Goal: Task Accomplishment & Management: Complete application form

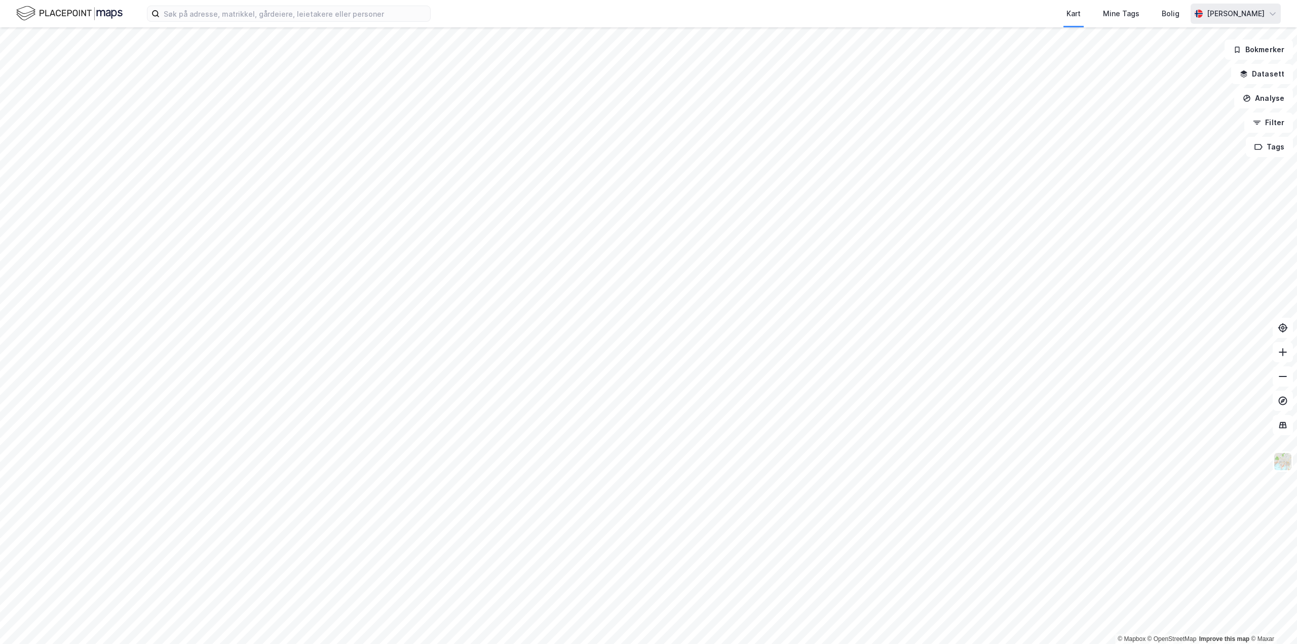
click at [1254, 19] on div "Cathrine Nordal Hansli" at bounding box center [1236, 14] width 58 height 12
click at [1184, 63] on div "Logg ut" at bounding box center [1184, 62] width 27 height 12
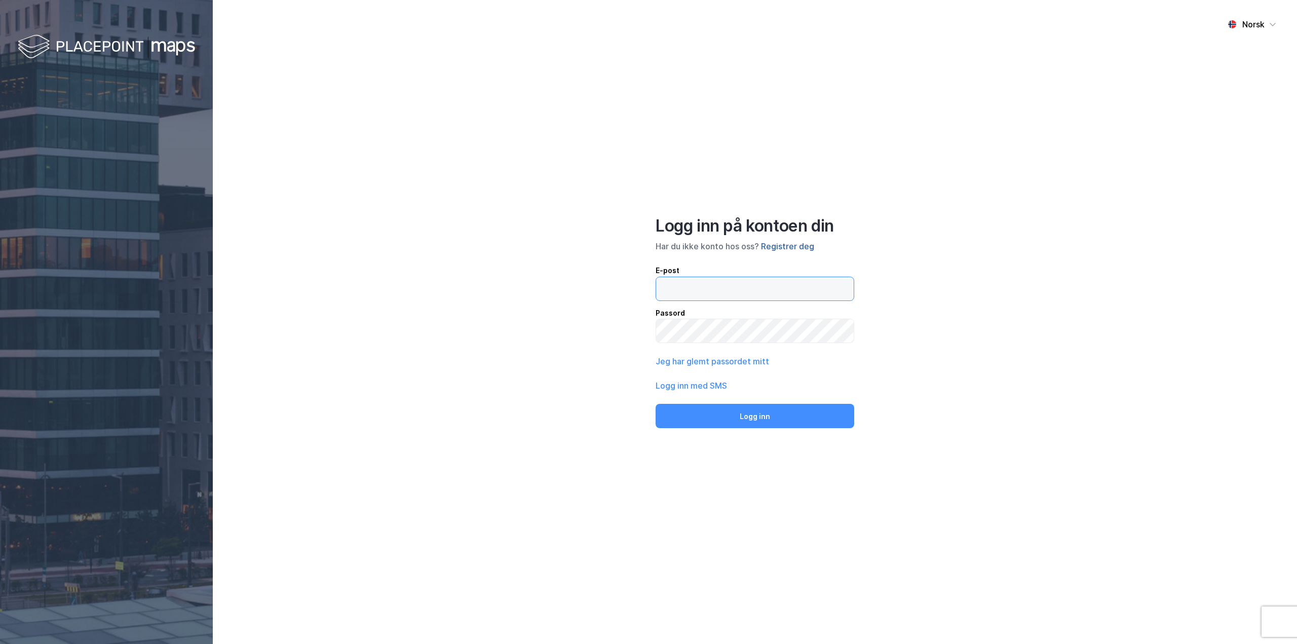
type input "[EMAIL_ADDRESS][DOMAIN_NAME]"
click at [795, 246] on button "Registrer deg" at bounding box center [787, 246] width 53 height 12
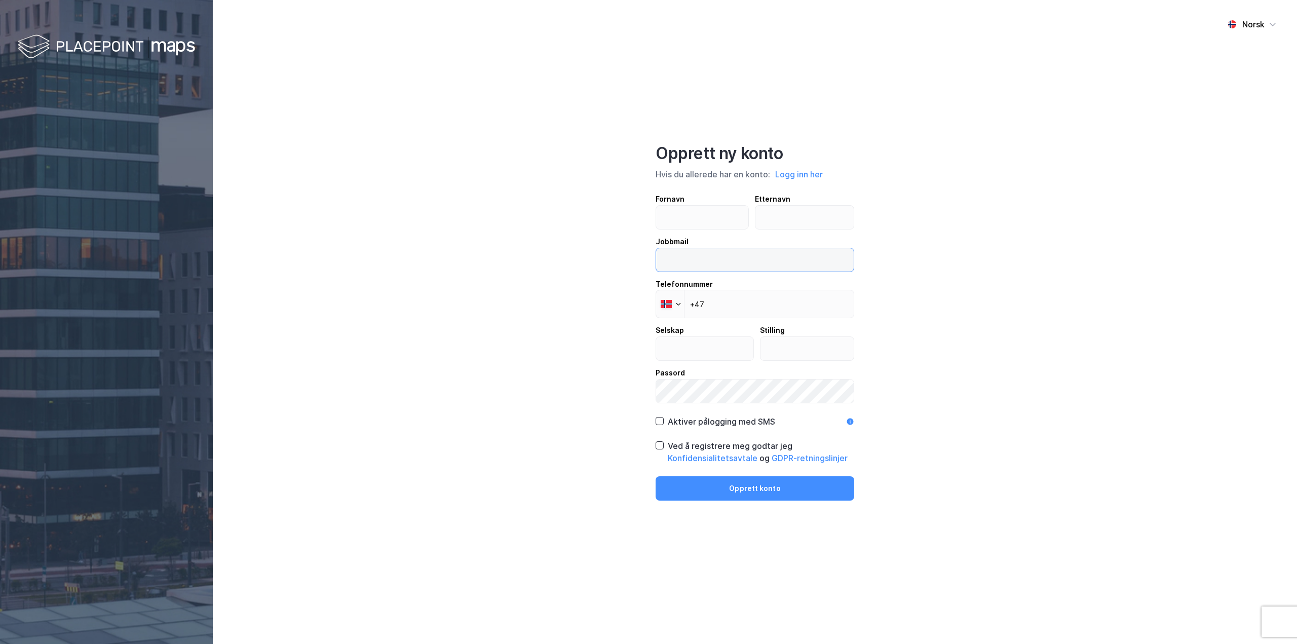
type input "[EMAIL_ADDRESS][DOMAIN_NAME]"
click at [715, 216] on input "text" at bounding box center [702, 217] width 92 height 23
type input "[PERSON_NAME]"
click at [774, 219] on input "text" at bounding box center [804, 217] width 99 height 23
type input "Tollefsen"
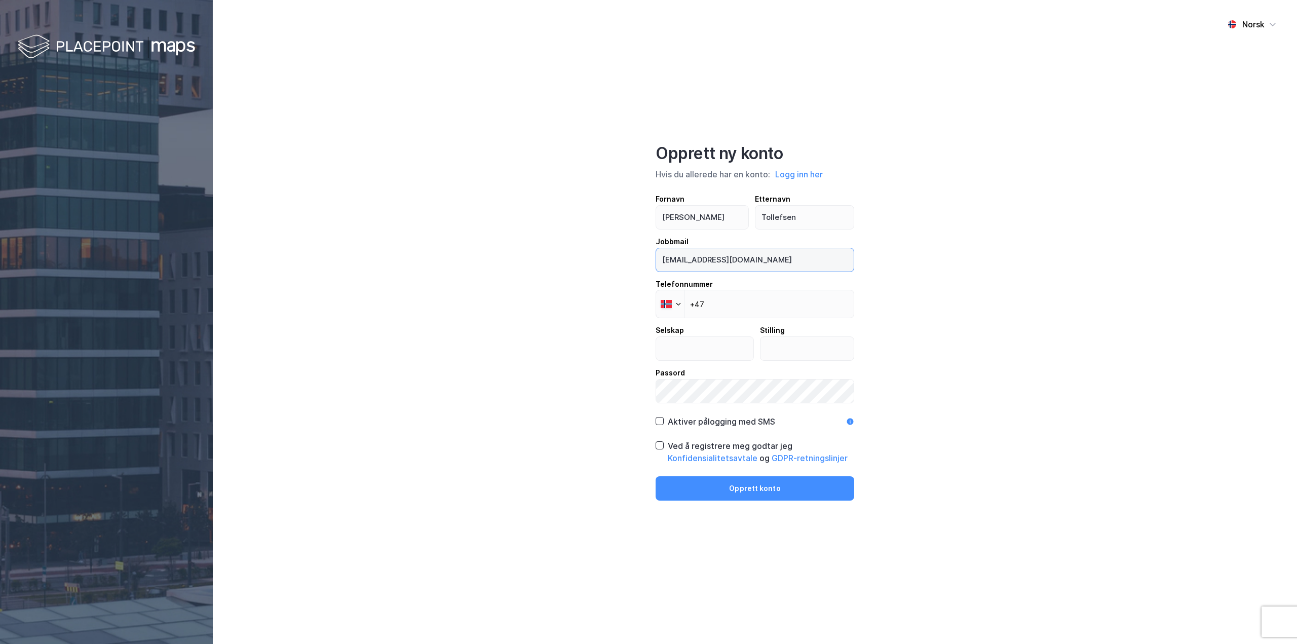
drag, startPoint x: 784, startPoint y: 253, endPoint x: 793, endPoint y: 263, distance: 12.9
click at [784, 254] on input "[EMAIL_ADDRESS][DOMAIN_NAME]" at bounding box center [755, 259] width 198 height 23
drag, startPoint x: 793, startPoint y: 263, endPoint x: 605, endPoint y: 261, distance: 187.5
click at [605, 261] on div "Norsk Opprett ny konto Hvis du allerede har en konto: Logg inn her Fornavn [PER…" at bounding box center [755, 322] width 1084 height 644
type input "[EMAIL_ADDRESS][DOMAIN_NAME]"
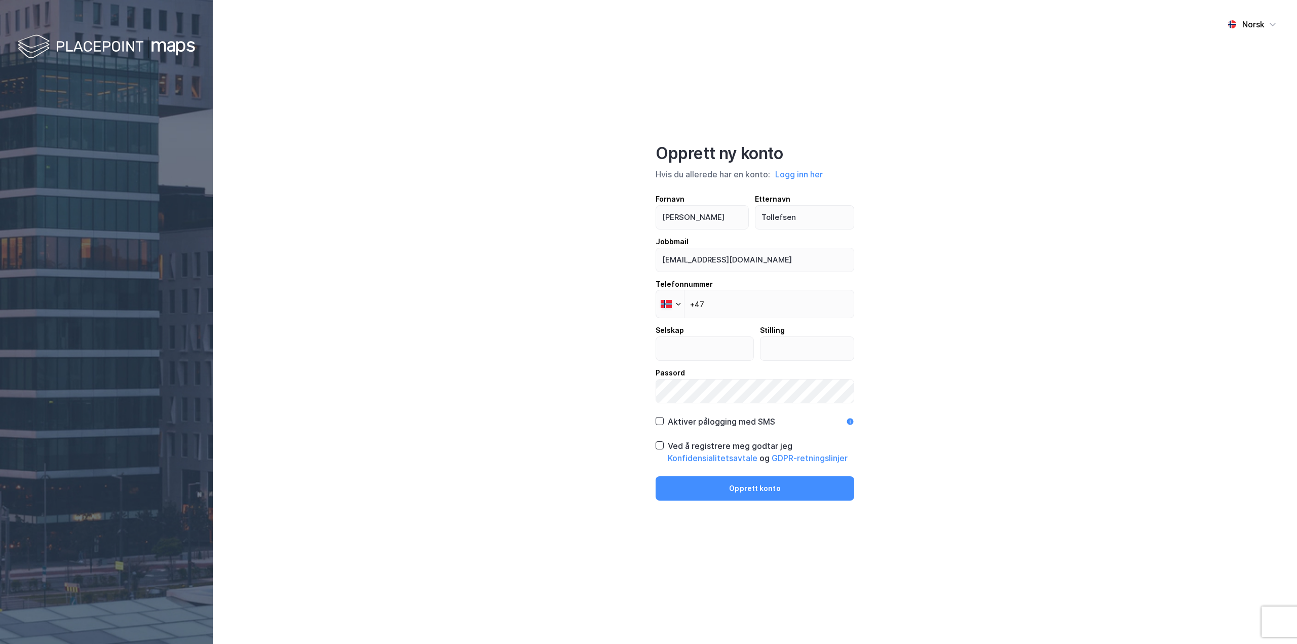
click at [957, 332] on div "Norsk Opprett ny konto Hvis du allerede har en konto: Logg inn her Fornavn [PER…" at bounding box center [755, 322] width 1084 height 644
click at [735, 305] on input "+47" at bounding box center [755, 304] width 199 height 28
type input "[PHONE_NUMBER]"
click at [729, 348] on input "text" at bounding box center [704, 348] width 97 height 23
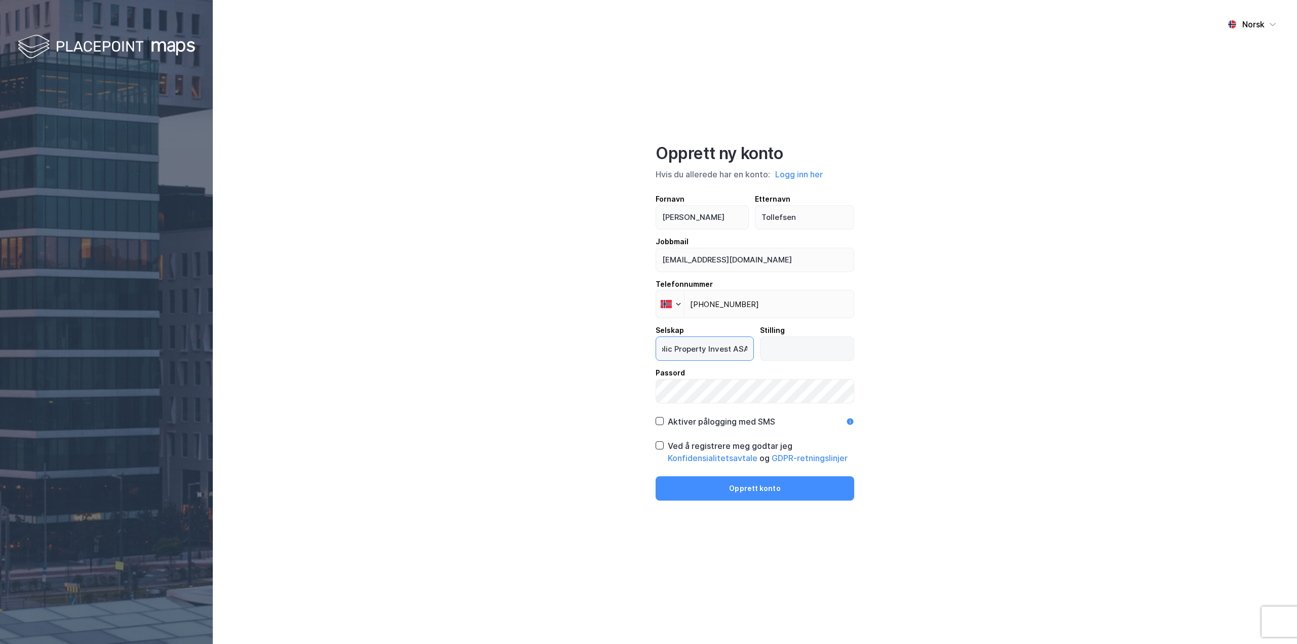
type input "Public Property Invest ASA"
click at [829, 359] on input "text" at bounding box center [807, 348] width 94 height 23
type input "Finance"
click at [566, 386] on div "Norsk Opprett ny konto Hvis du allerede har en konto: Logg inn her Fornavn [PER…" at bounding box center [755, 322] width 1084 height 644
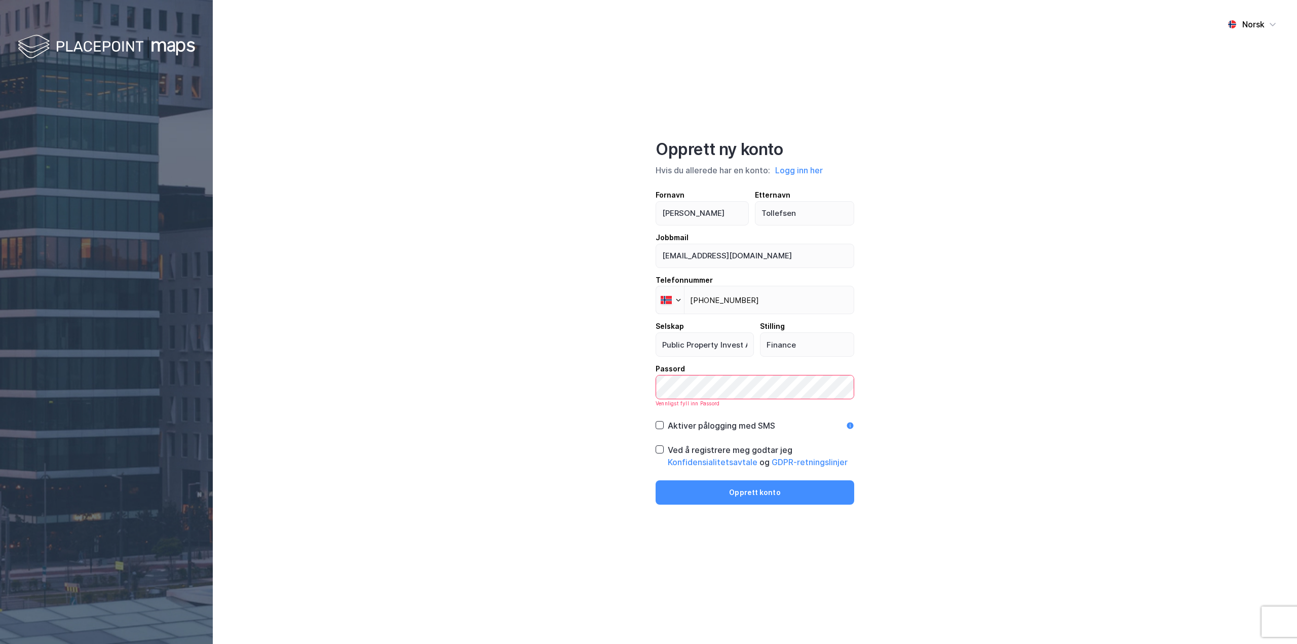
click at [565, 386] on div "Norsk Opprett ny konto Hvis du allerede har en konto: Logg inn her Fornavn [PER…" at bounding box center [755, 322] width 1084 height 644
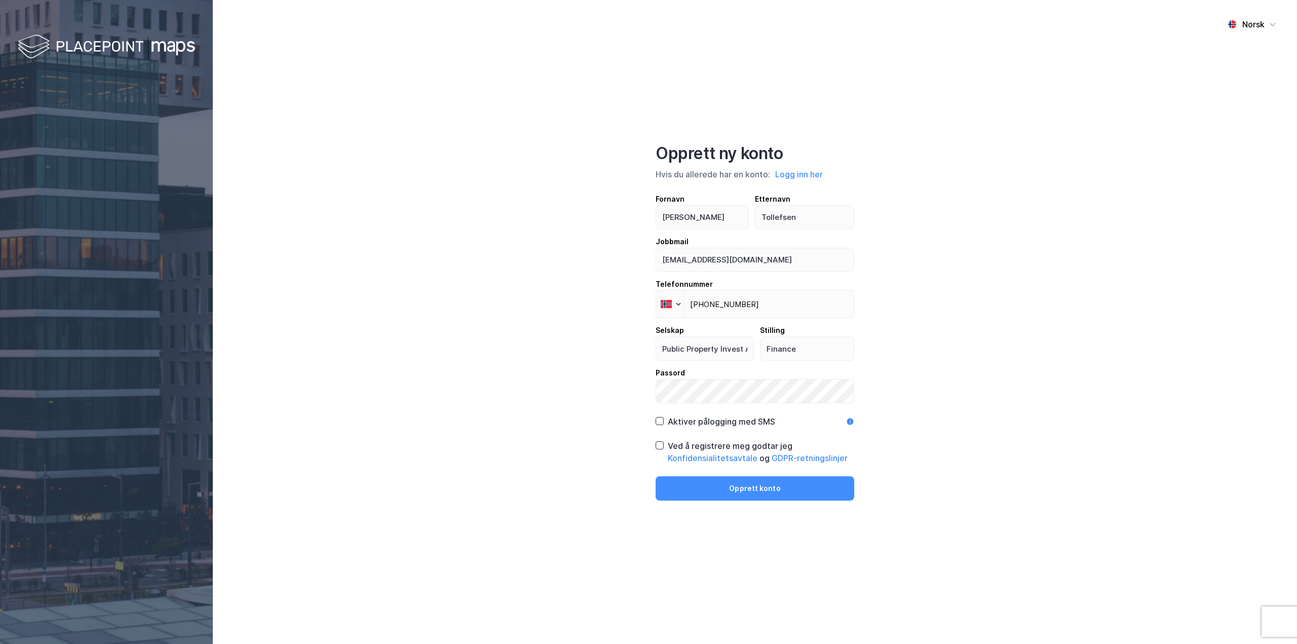
click at [530, 408] on div "Norsk Opprett ny konto Hvis du allerede har en konto: Logg inn her Fornavn [PER…" at bounding box center [755, 322] width 1084 height 644
click at [667, 420] on div "Aktiver pålogging med SMS" at bounding box center [716, 421] width 120 height 12
click at [659, 444] on icon at bounding box center [659, 445] width 7 height 7
click at [579, 396] on div "Norsk Opprett ny konto Hvis du allerede har en konto: Logg inn her Fornavn [PER…" at bounding box center [755, 322] width 1084 height 644
click at [713, 380] on label at bounding box center [755, 391] width 199 height 24
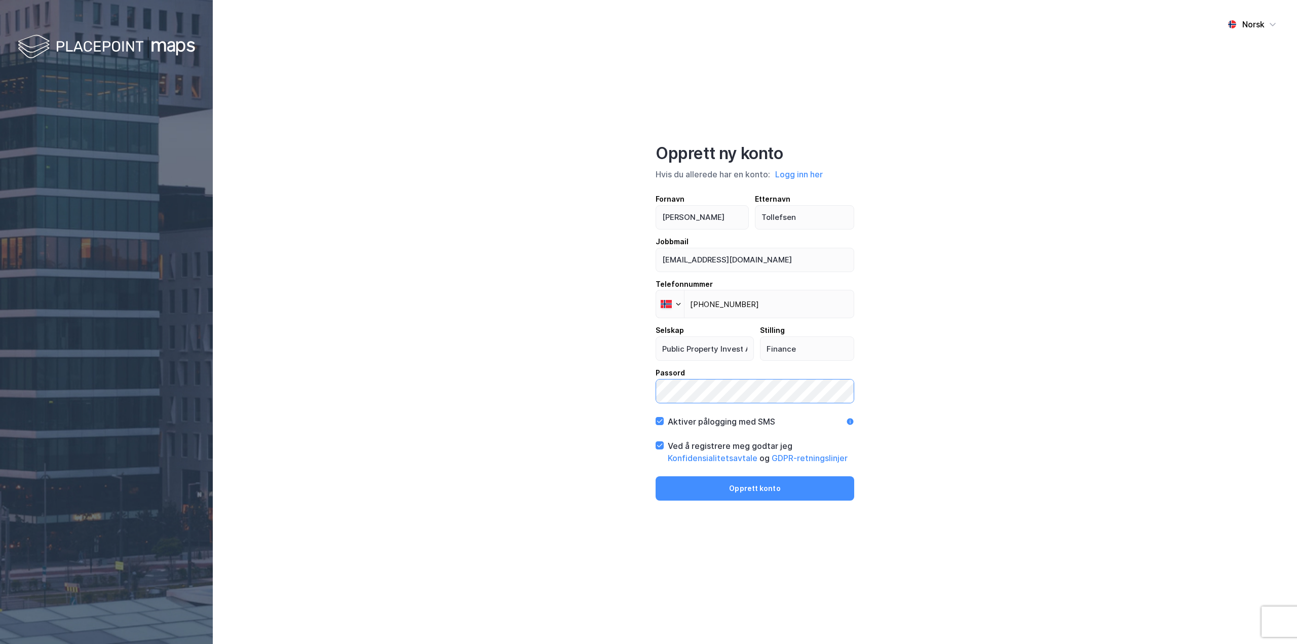
drag, startPoint x: 713, startPoint y: 379, endPoint x: 546, endPoint y: 381, distance: 167.7
click at [546, 381] on div "Norsk Opprett ny konto Hvis du allerede har en konto: Logg inn her Fornavn [PER…" at bounding box center [755, 322] width 1084 height 644
click at [1113, 410] on div "Norsk Opprett ny konto Hvis du allerede har en konto: Logg inn her Fornavn [PER…" at bounding box center [755, 322] width 1084 height 644
click at [788, 494] on button "Opprett konto" at bounding box center [755, 488] width 199 height 24
